Goal: Information Seeking & Learning: Learn about a topic

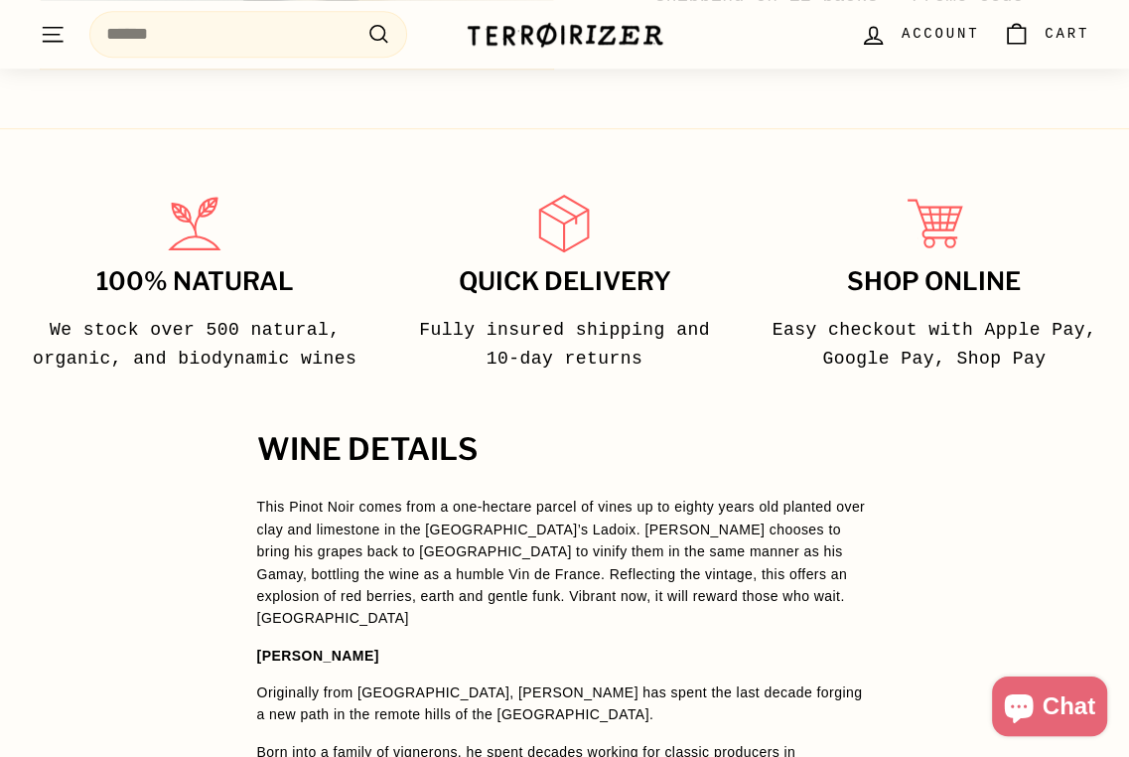
scroll to position [1291, 0]
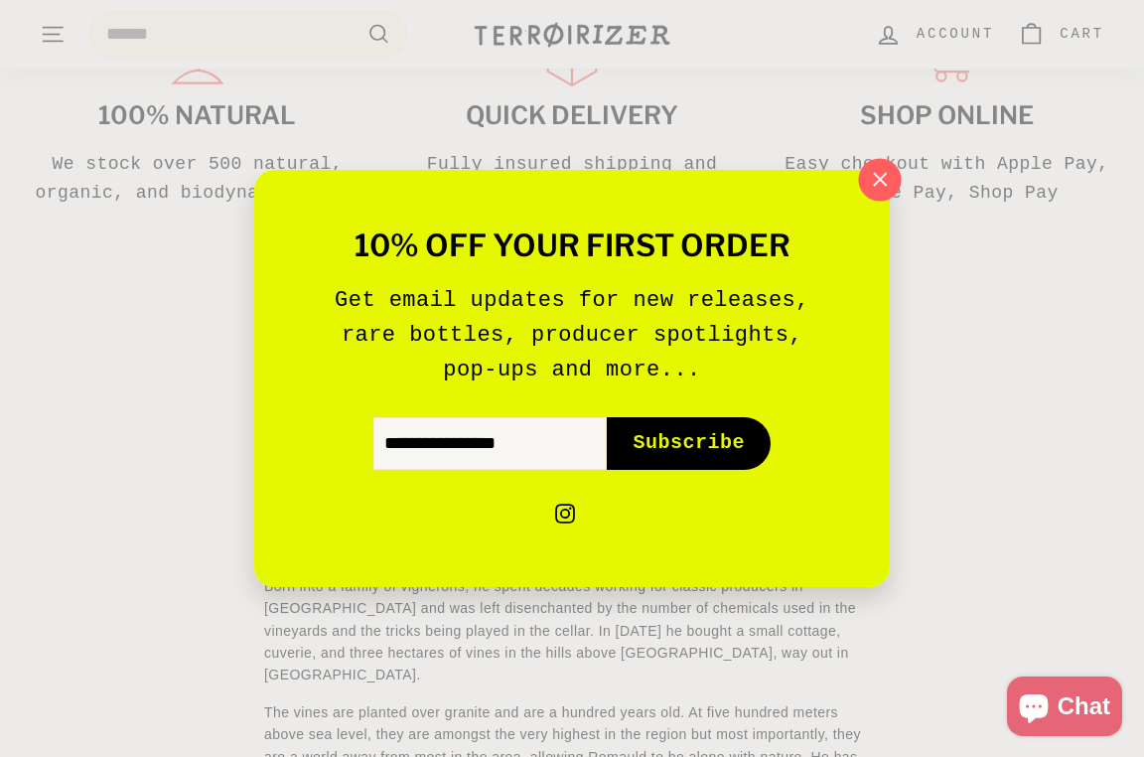
click at [882, 174] on icon "button" at bounding box center [880, 180] width 30 height 30
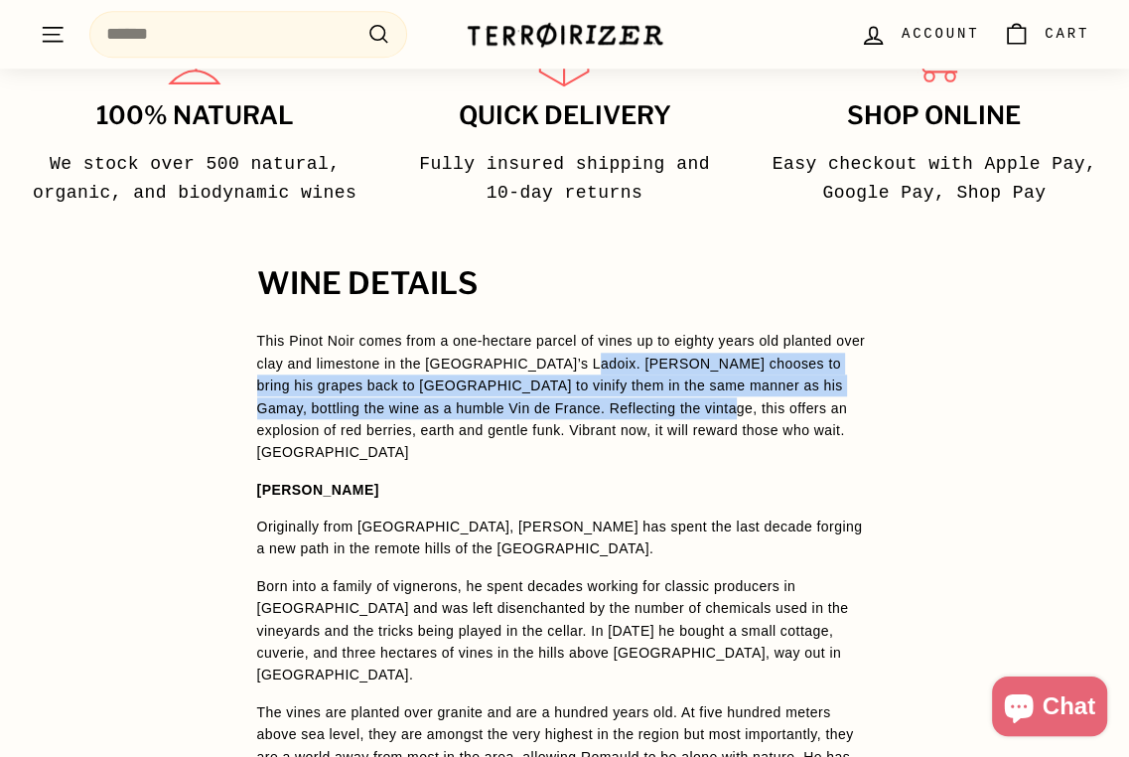
drag, startPoint x: 576, startPoint y: 333, endPoint x: 572, endPoint y: 373, distance: 40.9
click at [572, 373] on span "This Pinot Noir comes from a one-hectare parcel of vines up to eighty years old…" at bounding box center [561, 396] width 609 height 127
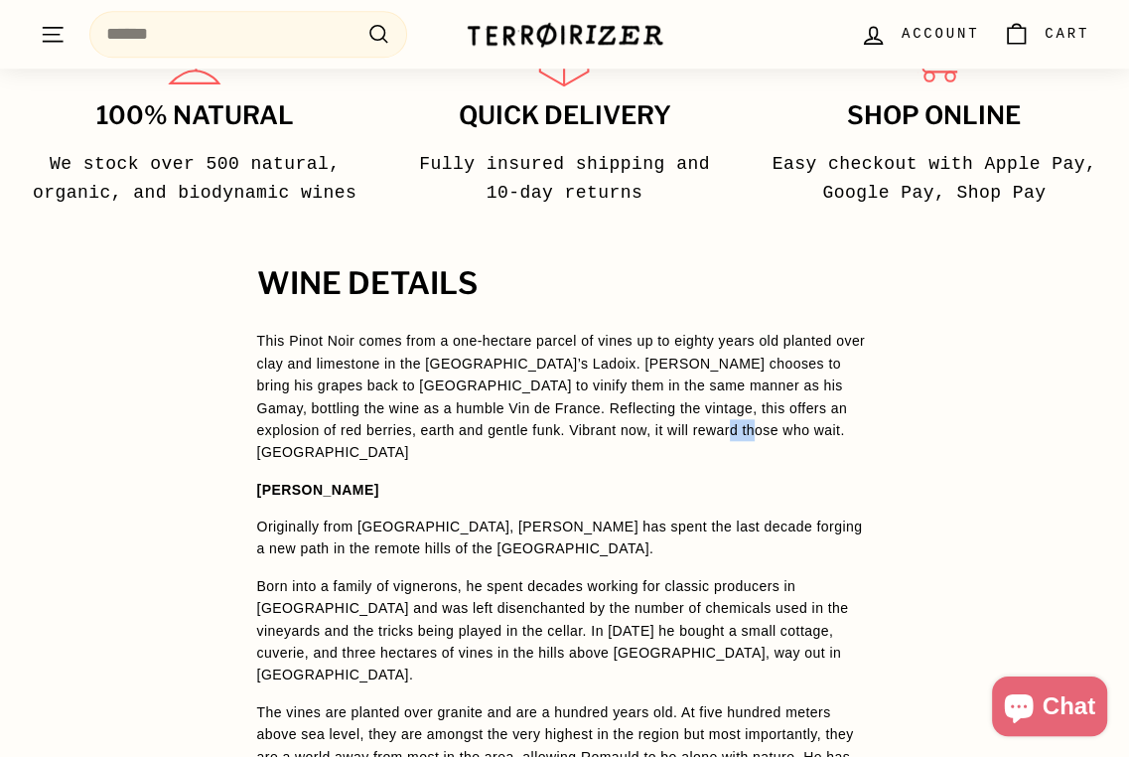
drag, startPoint x: 612, startPoint y: 402, endPoint x: 569, endPoint y: 396, distance: 43.1
click at [569, 396] on p "This Pinot Noir comes from a one-hectare parcel of vines up to eighty years old…" at bounding box center [565, 396] width 616 height 133
click at [569, 396] on span "This Pinot Noir comes from a one-hectare parcel of vines up to eighty years old…" at bounding box center [561, 396] width 609 height 127
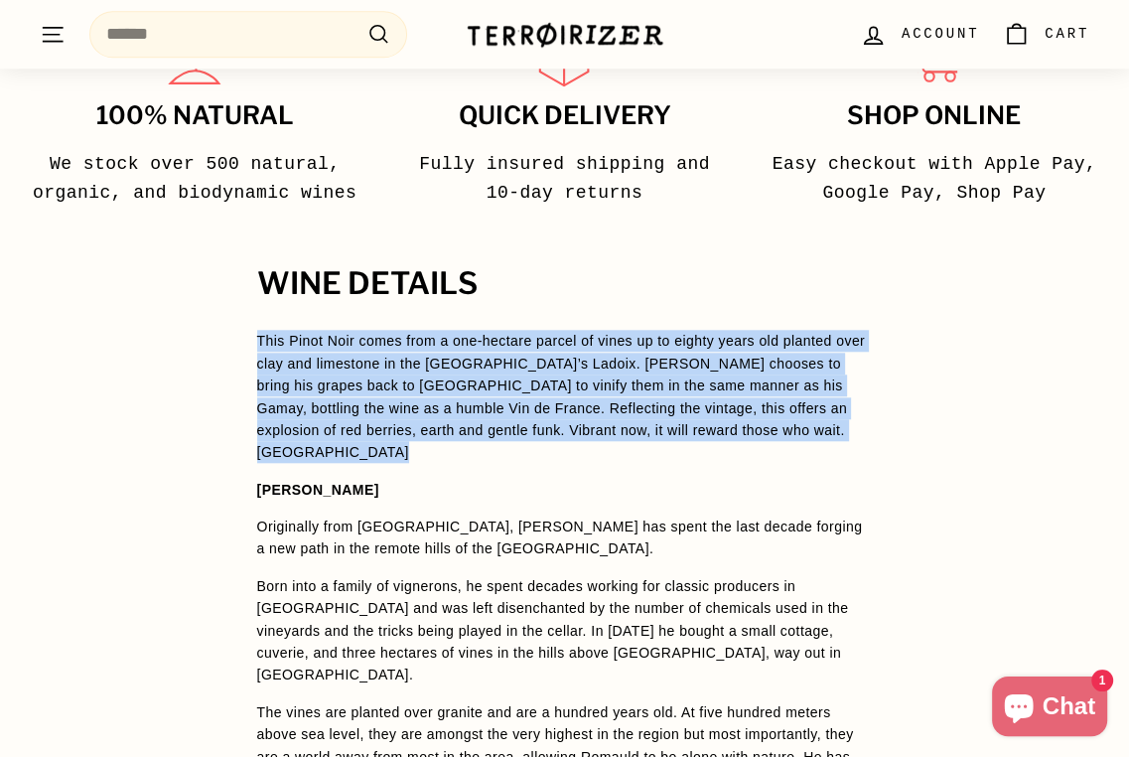
click at [569, 396] on span "This Pinot Noir comes from a one-hectare parcel of vines up to eighty years old…" at bounding box center [561, 396] width 609 height 127
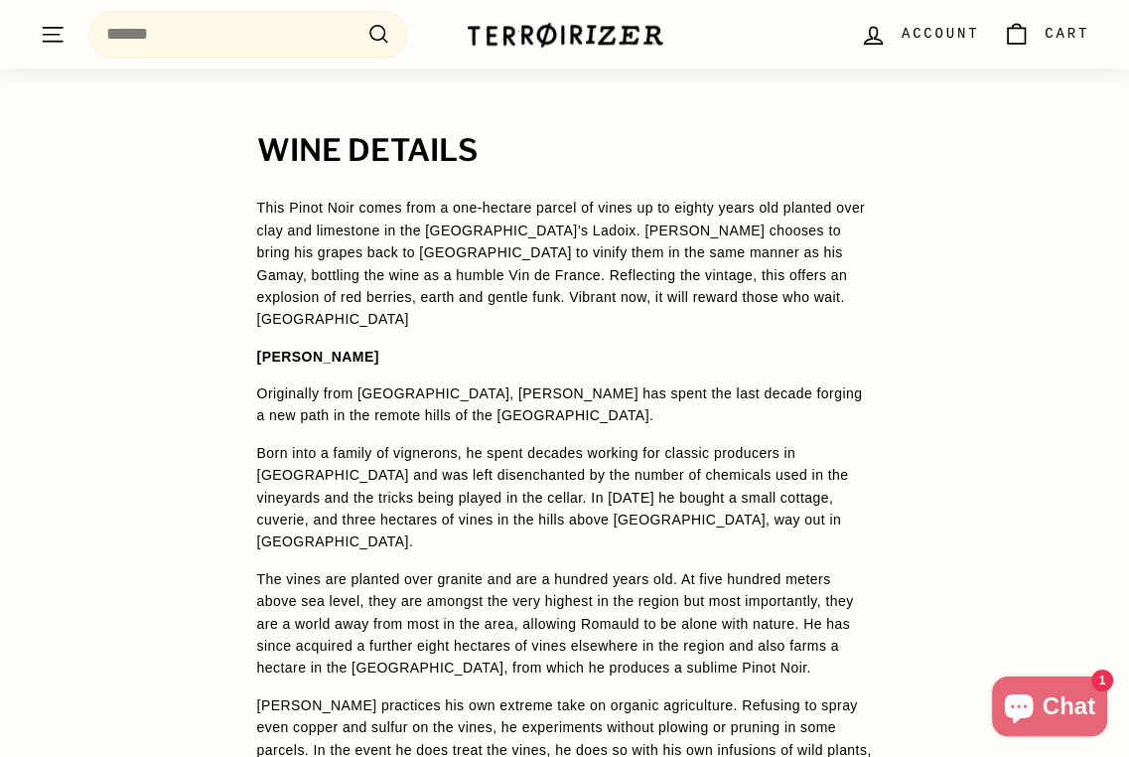
scroll to position [1588, 0]
